Goal: Information Seeking & Learning: Learn about a topic

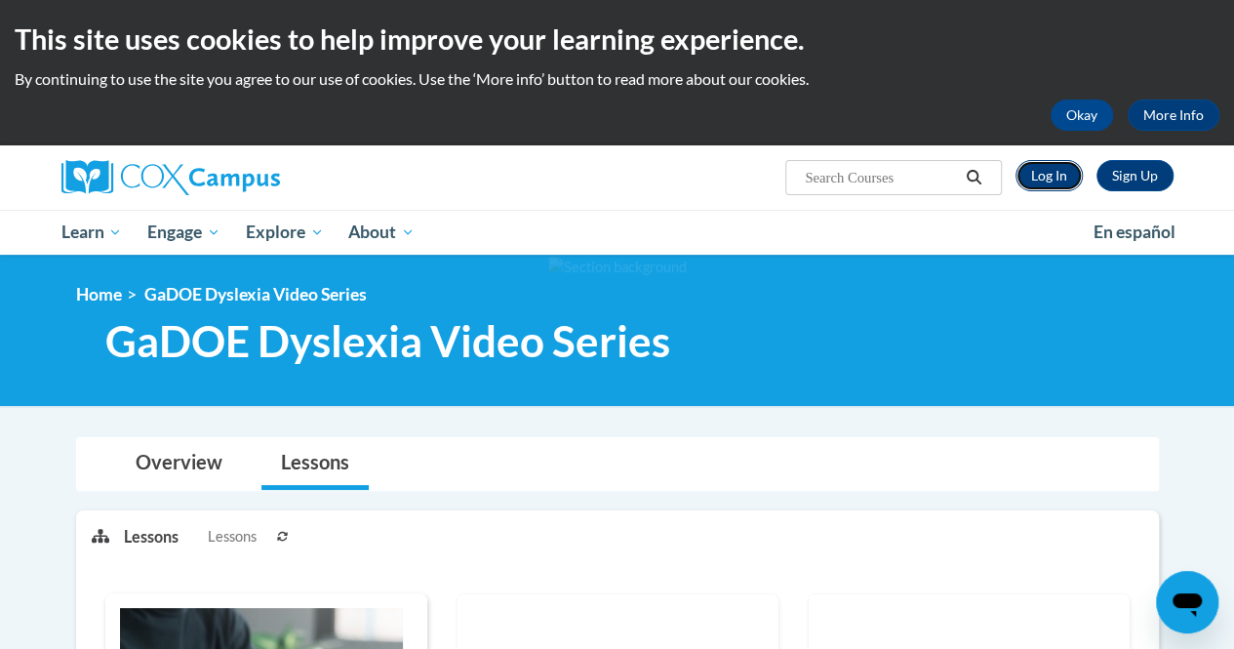
click at [1034, 178] on link "Log In" at bounding box center [1049, 175] width 67 height 31
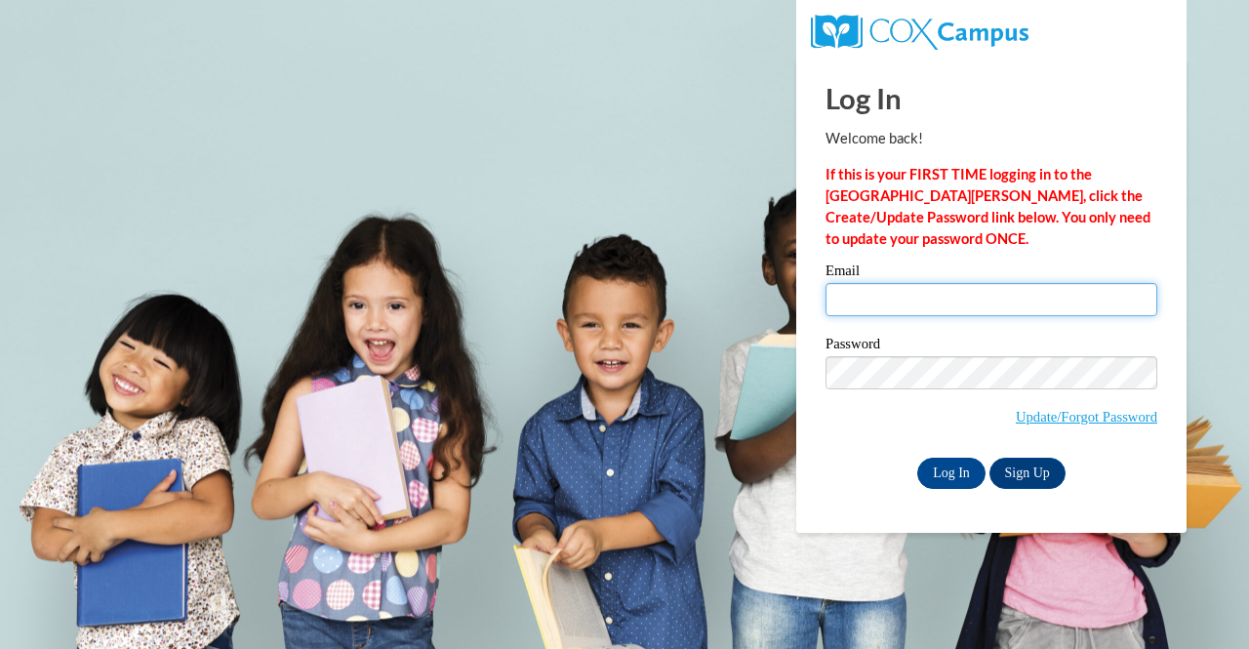
click at [967, 309] on input "Email" at bounding box center [991, 299] width 332 height 33
type input "angelina.mullin2e@gmail.com"
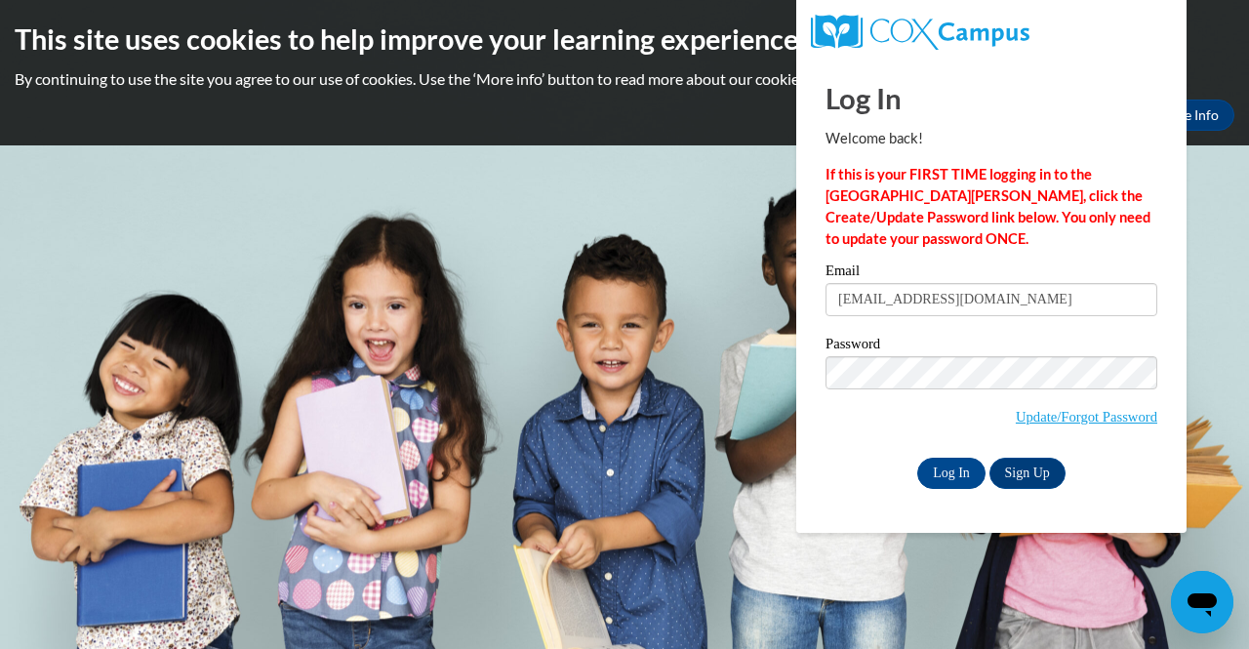
click at [839, 465] on div "Log In Sign Up" at bounding box center [991, 473] width 332 height 31
click at [933, 477] on input "Log In" at bounding box center [951, 473] width 68 height 31
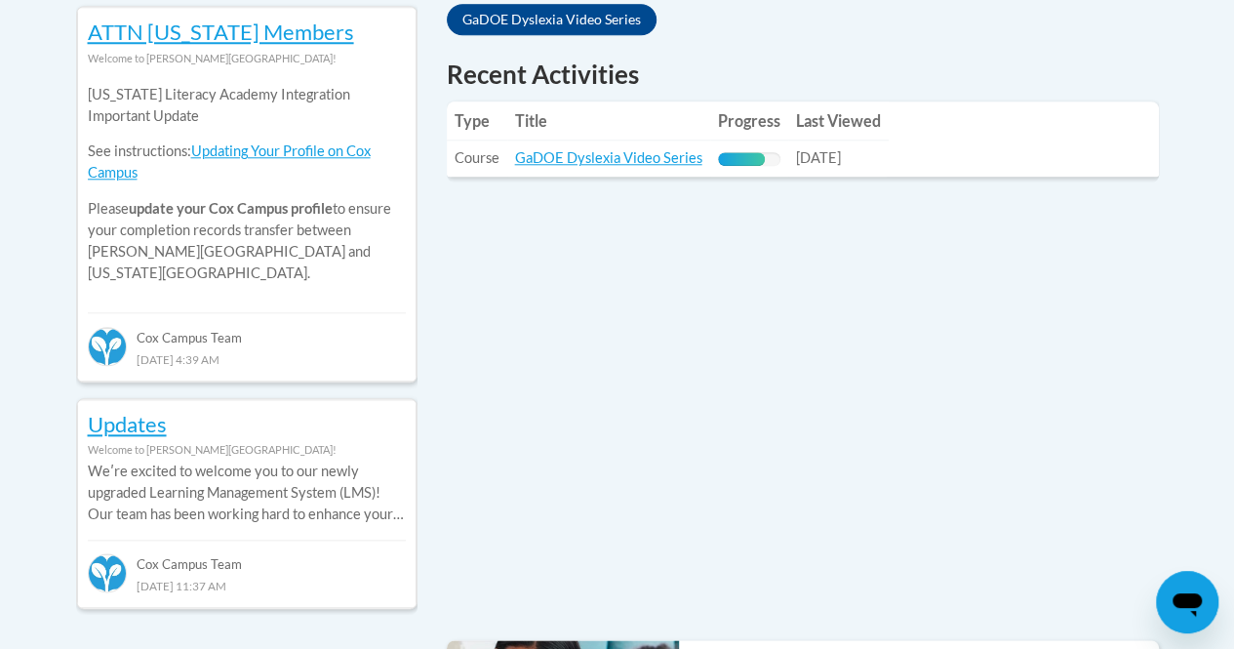
scroll to position [902, 0]
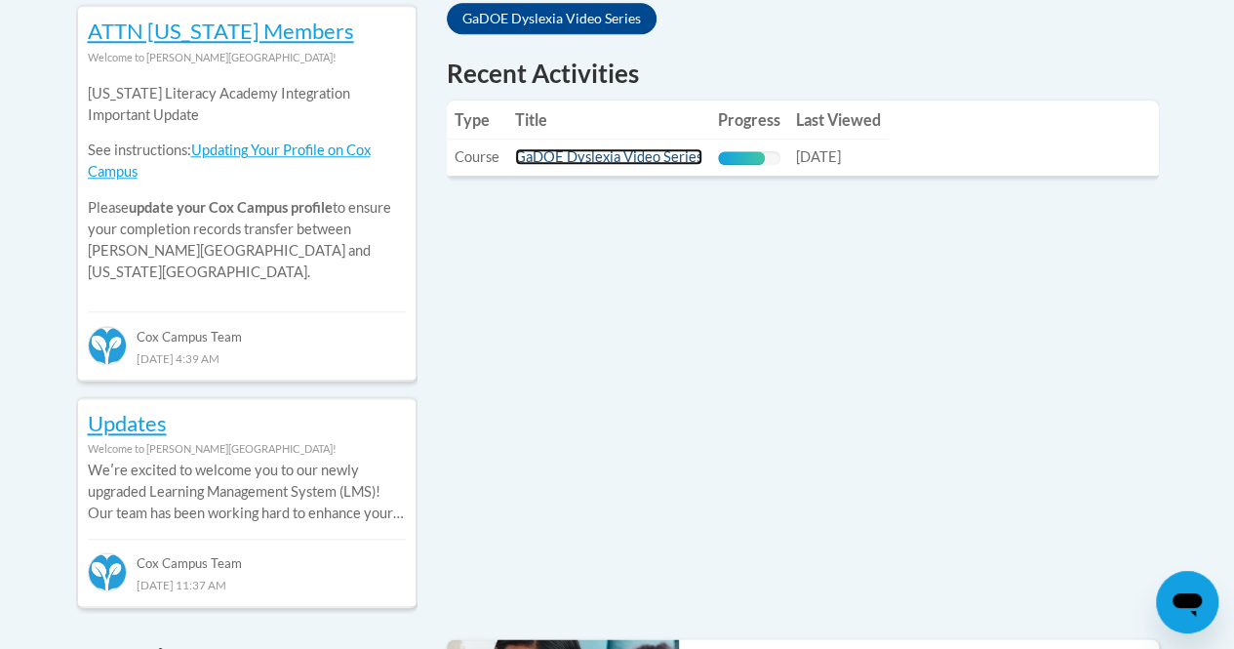
click at [636, 155] on link "GaDOE Dyslexia Video Series" at bounding box center [608, 156] width 187 height 17
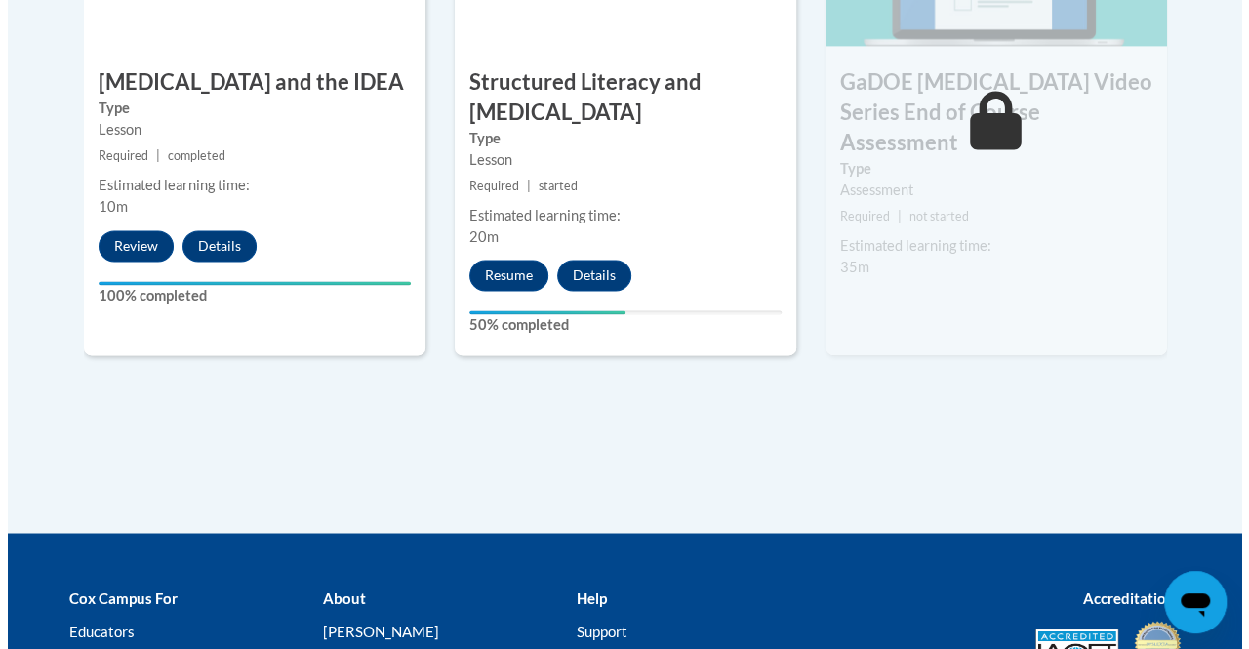
scroll to position [1374, 0]
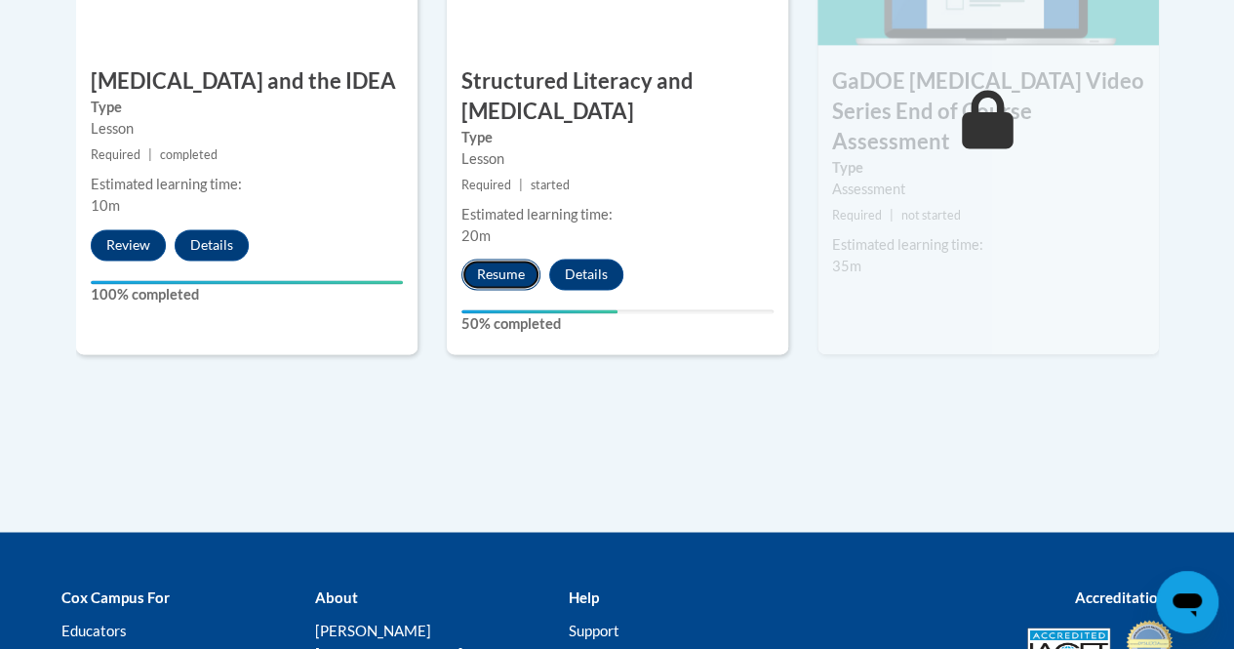
click at [496, 272] on button "Resume" at bounding box center [500, 274] width 79 height 31
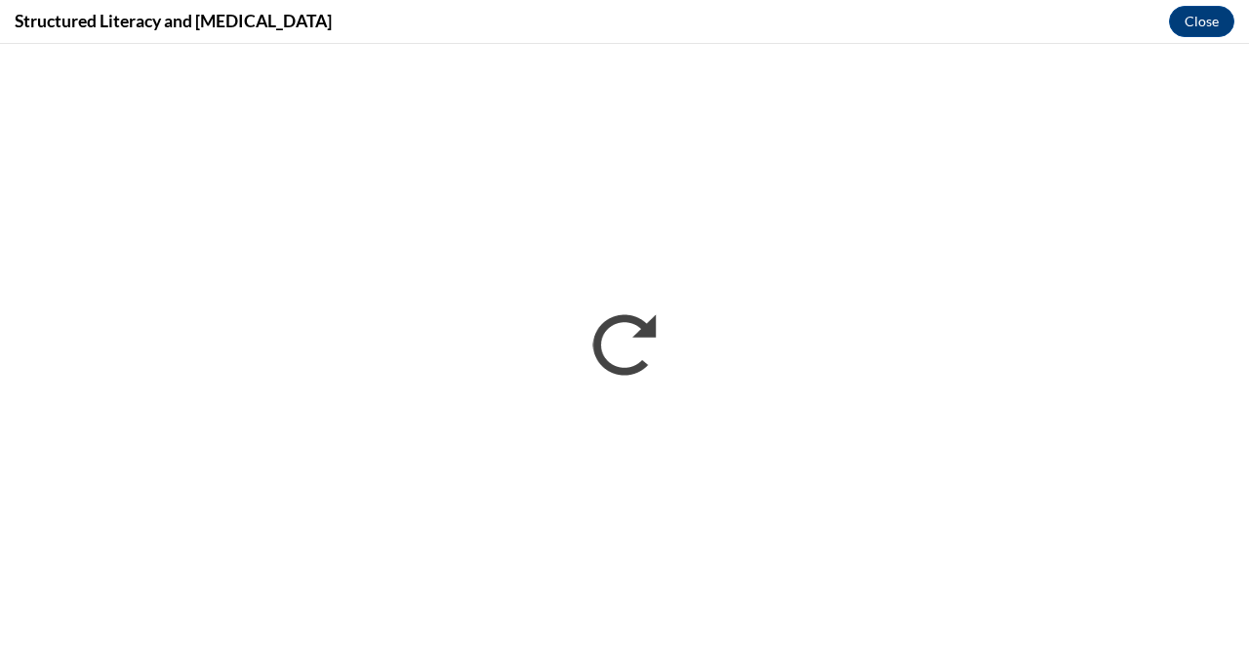
scroll to position [0, 0]
click at [1190, 18] on button "Close" at bounding box center [1201, 21] width 65 height 31
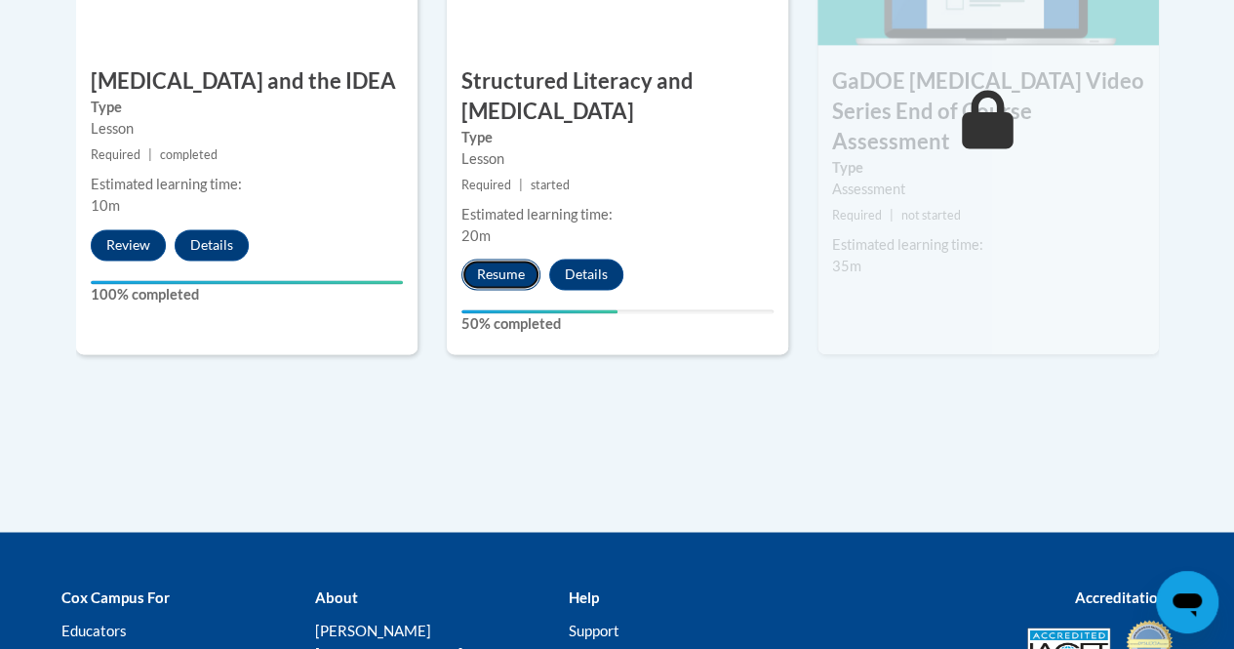
click at [503, 276] on button "Resume" at bounding box center [500, 274] width 79 height 31
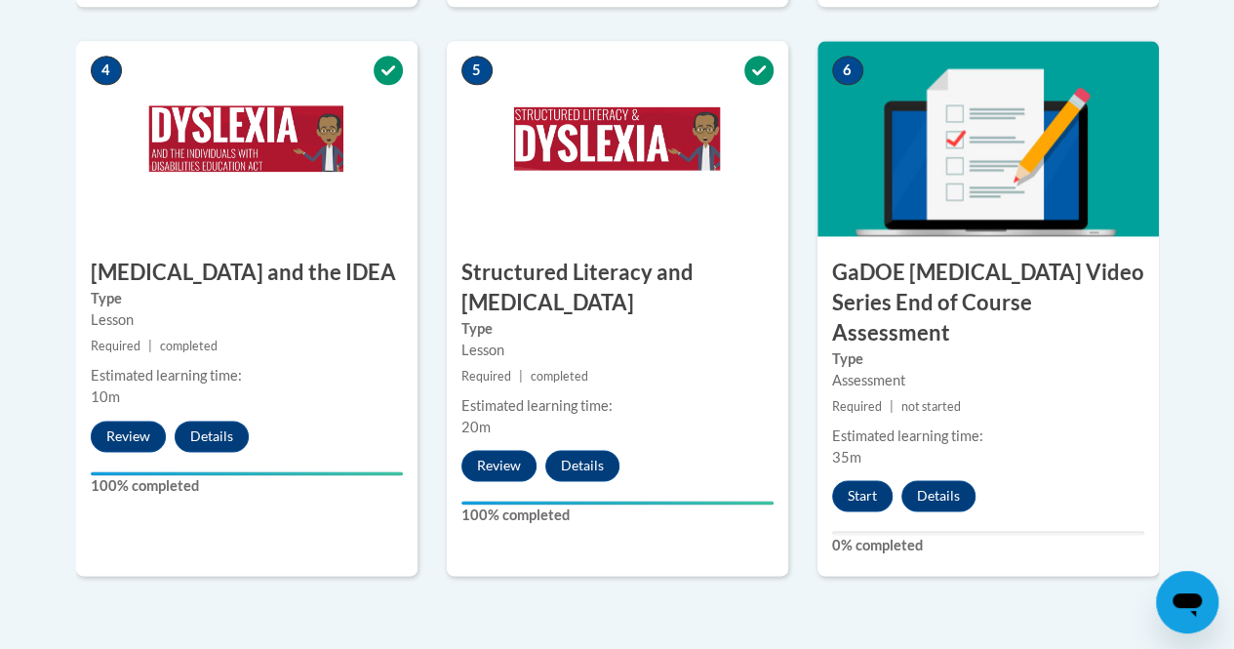
scroll to position [1183, 0]
